Goal: Task Accomplishment & Management: Use online tool/utility

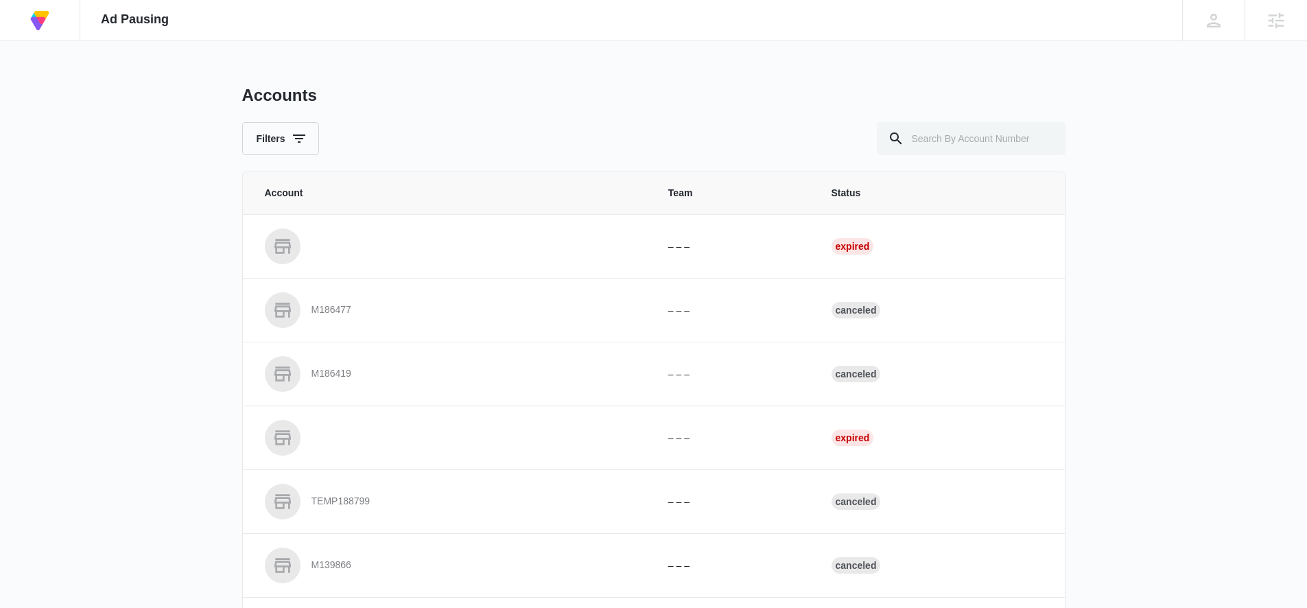
click at [940, 120] on div "Accounts Filters" at bounding box center [653, 120] width 823 height 70
click at [942, 128] on input "text" at bounding box center [971, 138] width 189 height 33
paste input "M335688"
type input "M335688"
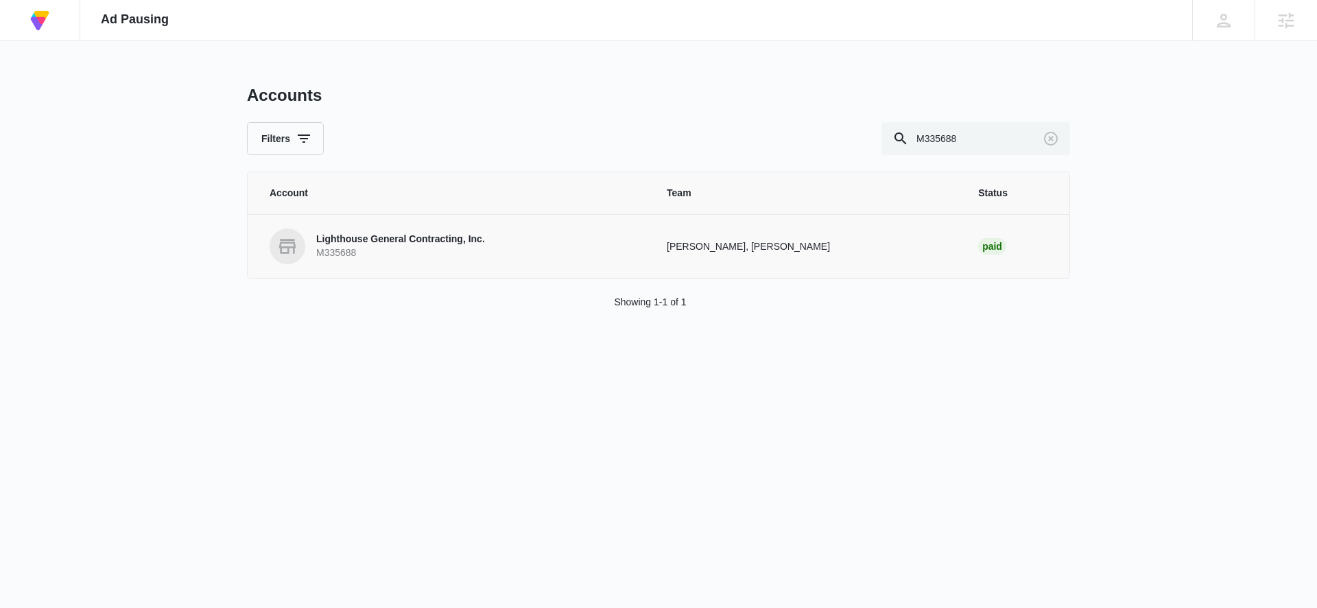
click at [460, 246] on p "Lighthouse General Contracting, Inc." at bounding box center [400, 240] width 169 height 14
